Goal: Task Accomplishment & Management: Use online tool/utility

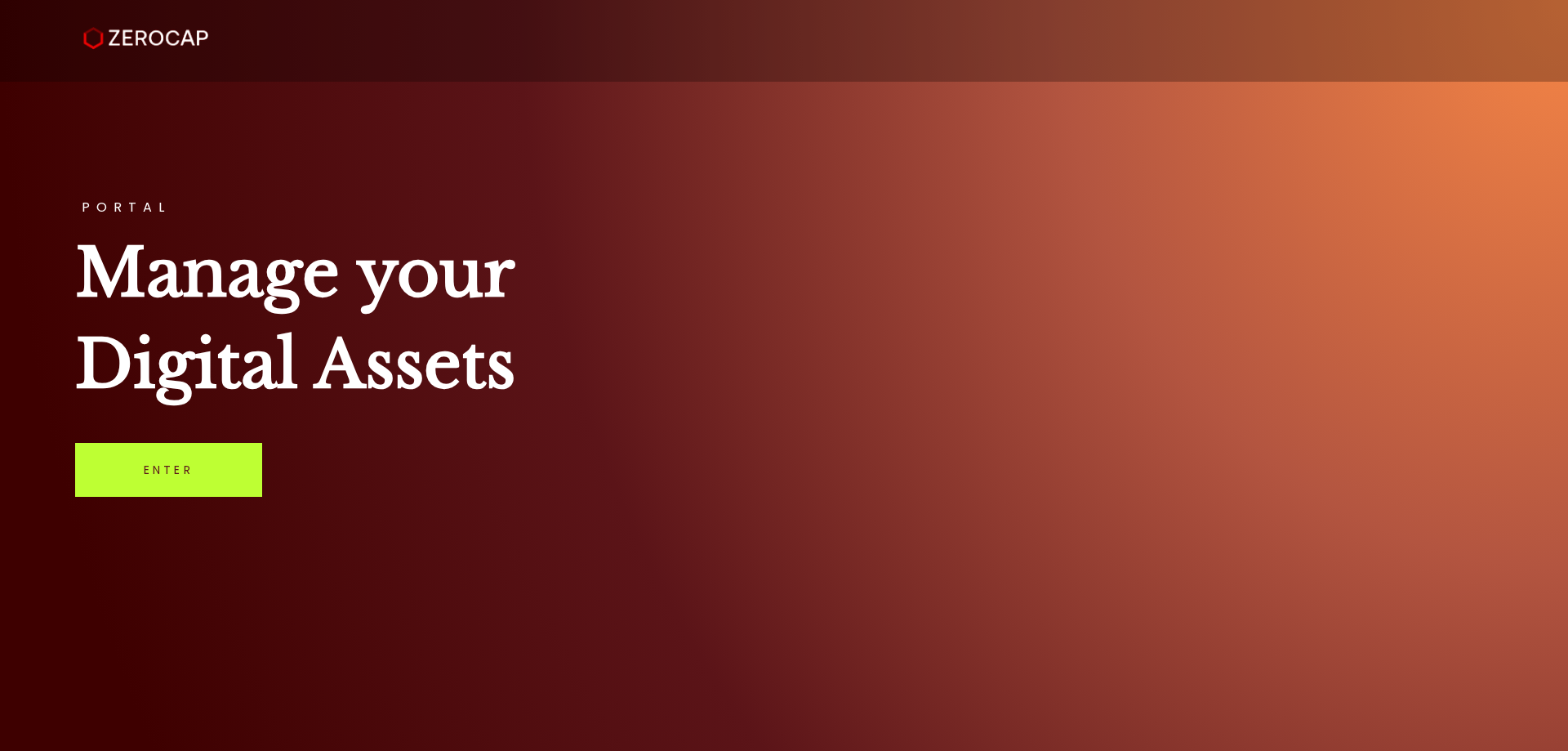
click at [197, 468] on link "Enter" at bounding box center [168, 470] width 187 height 54
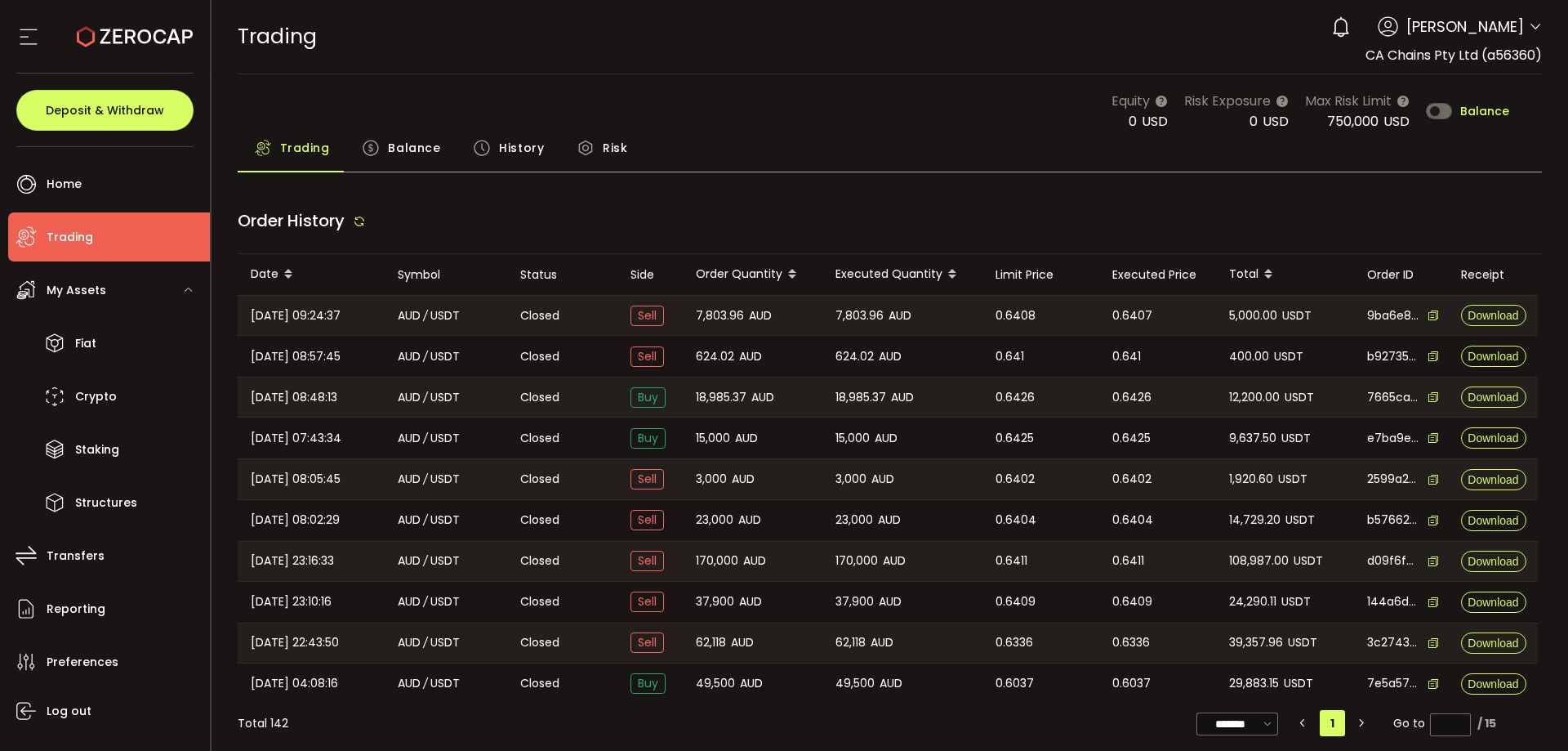
type input "***"
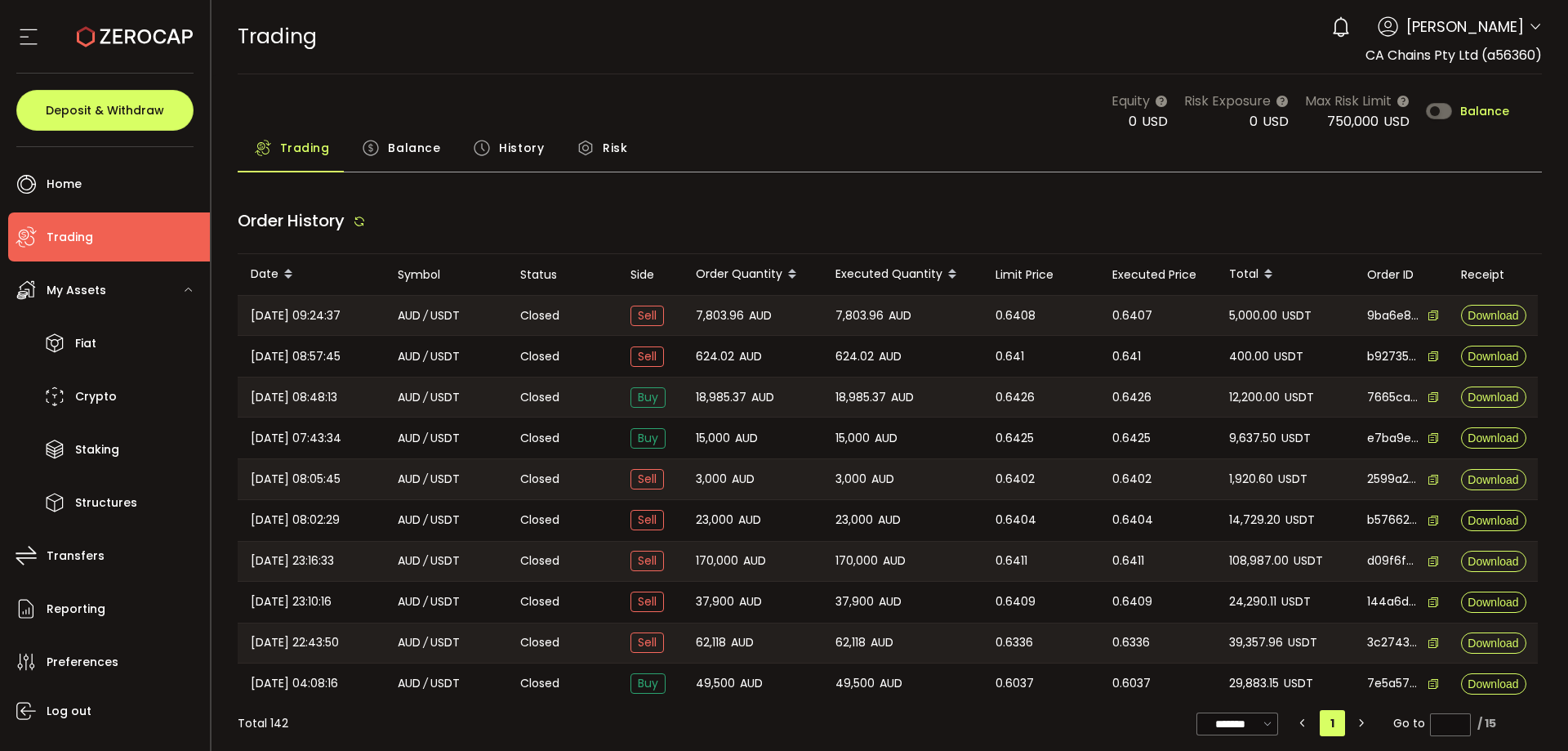
type input "***"
